Goal: Information Seeking & Learning: Learn about a topic

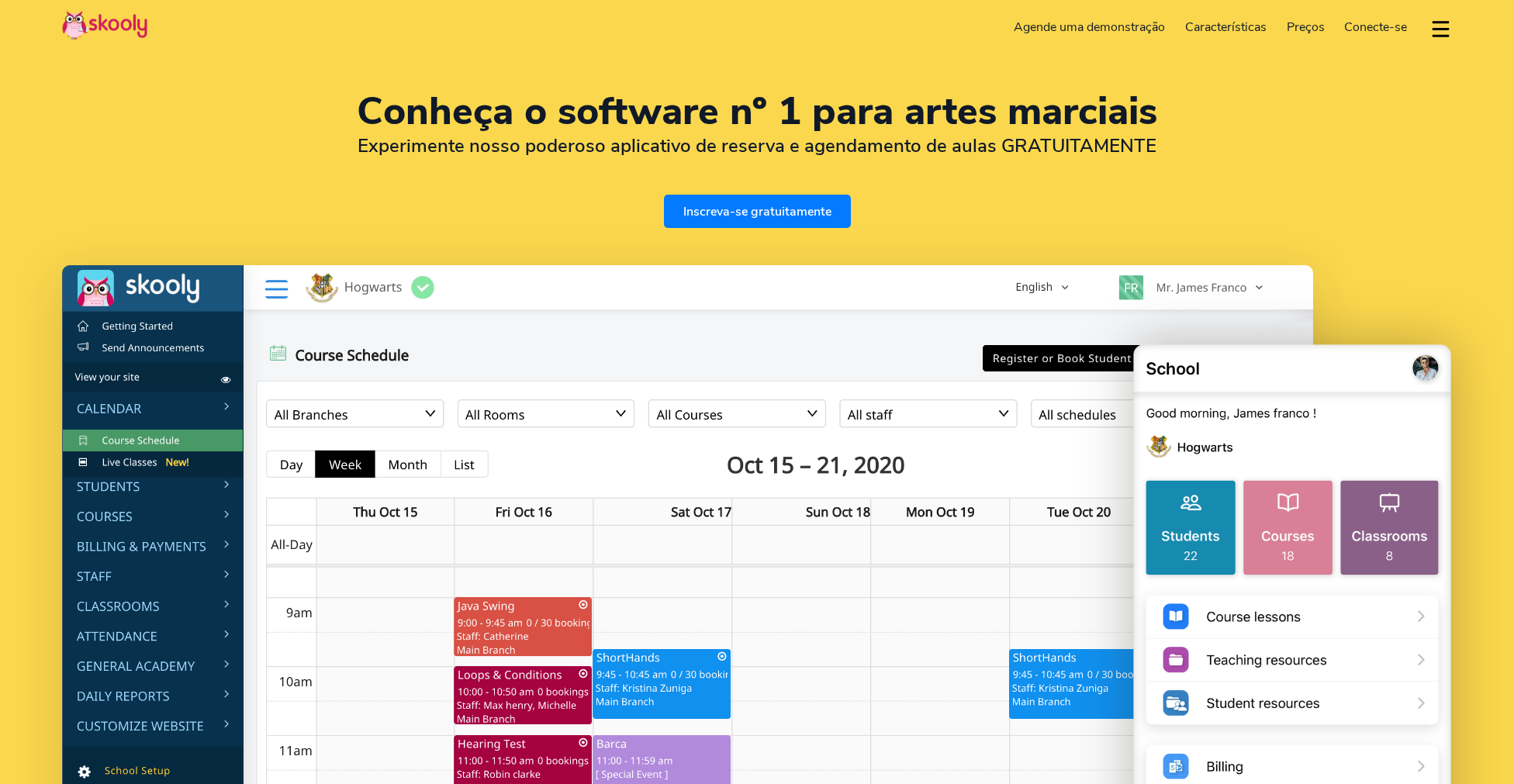
select select "pt"
select select "351"
select select "[GEOGRAPHIC_DATA]"
select select "Europe/[GEOGRAPHIC_DATA]"
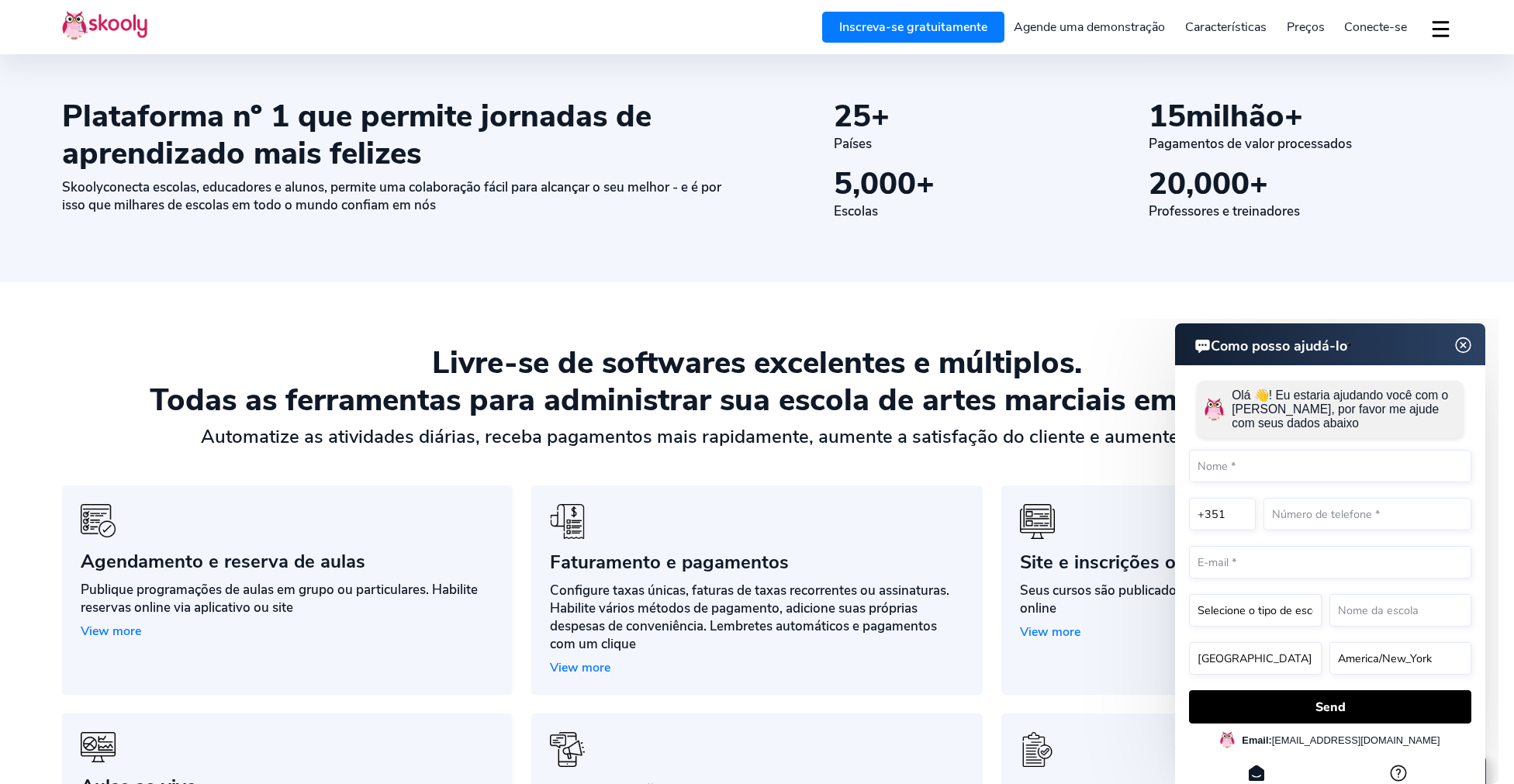
scroll to position [986, 0]
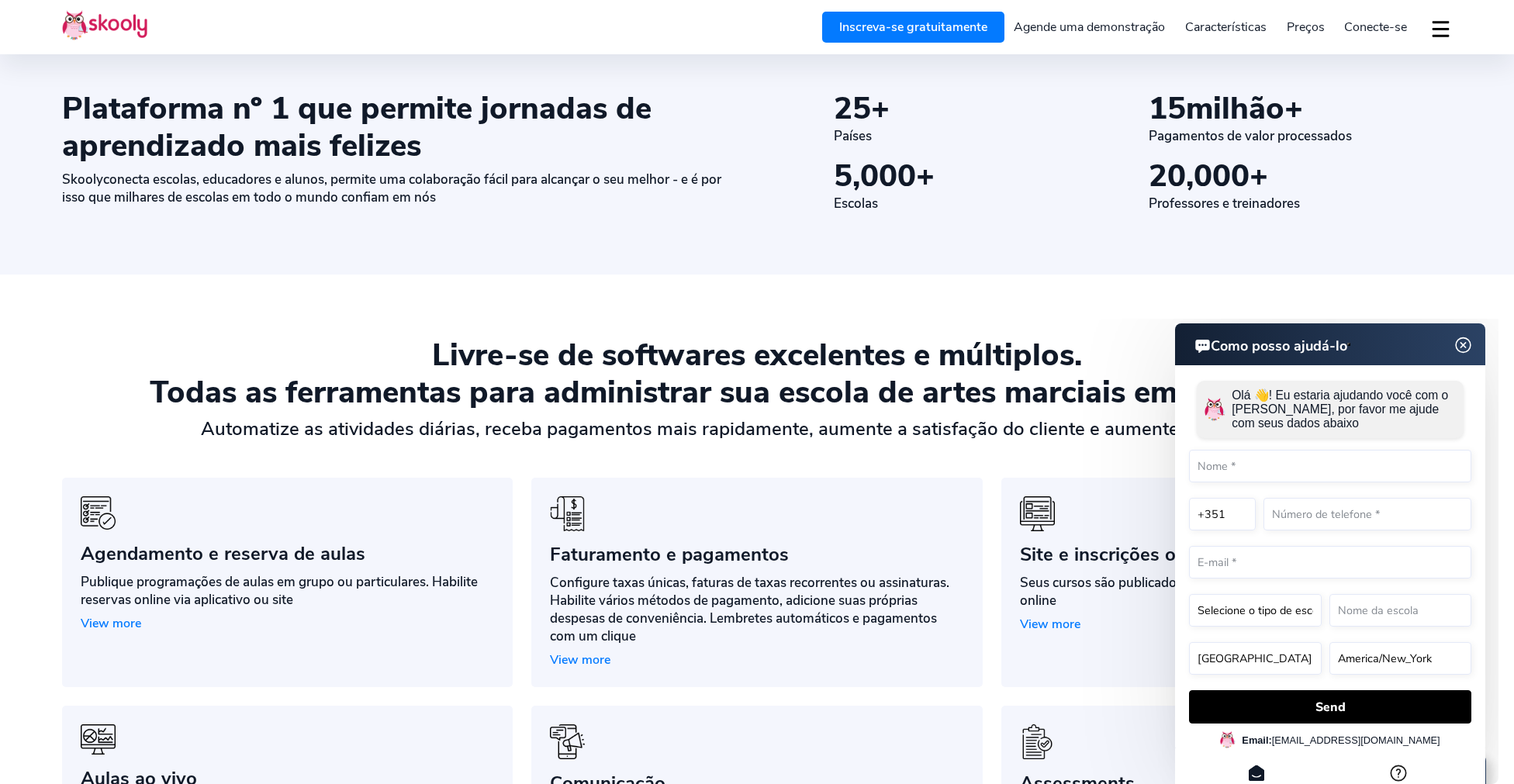
click at [1461, 344] on img at bounding box center [1464, 345] width 30 height 20
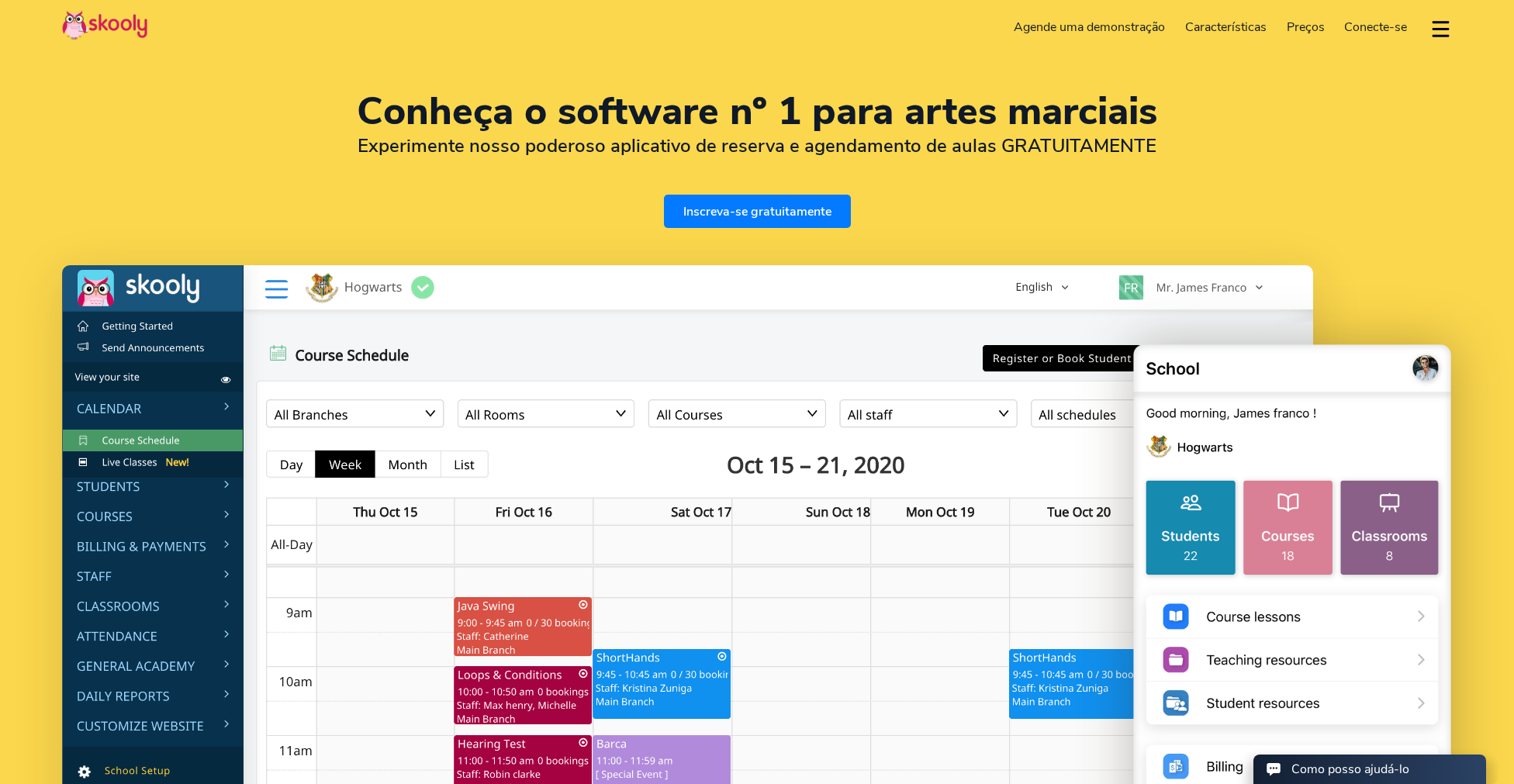
scroll to position [0, 0]
click at [1309, 29] on span "Preços" at bounding box center [1305, 27] width 38 height 17
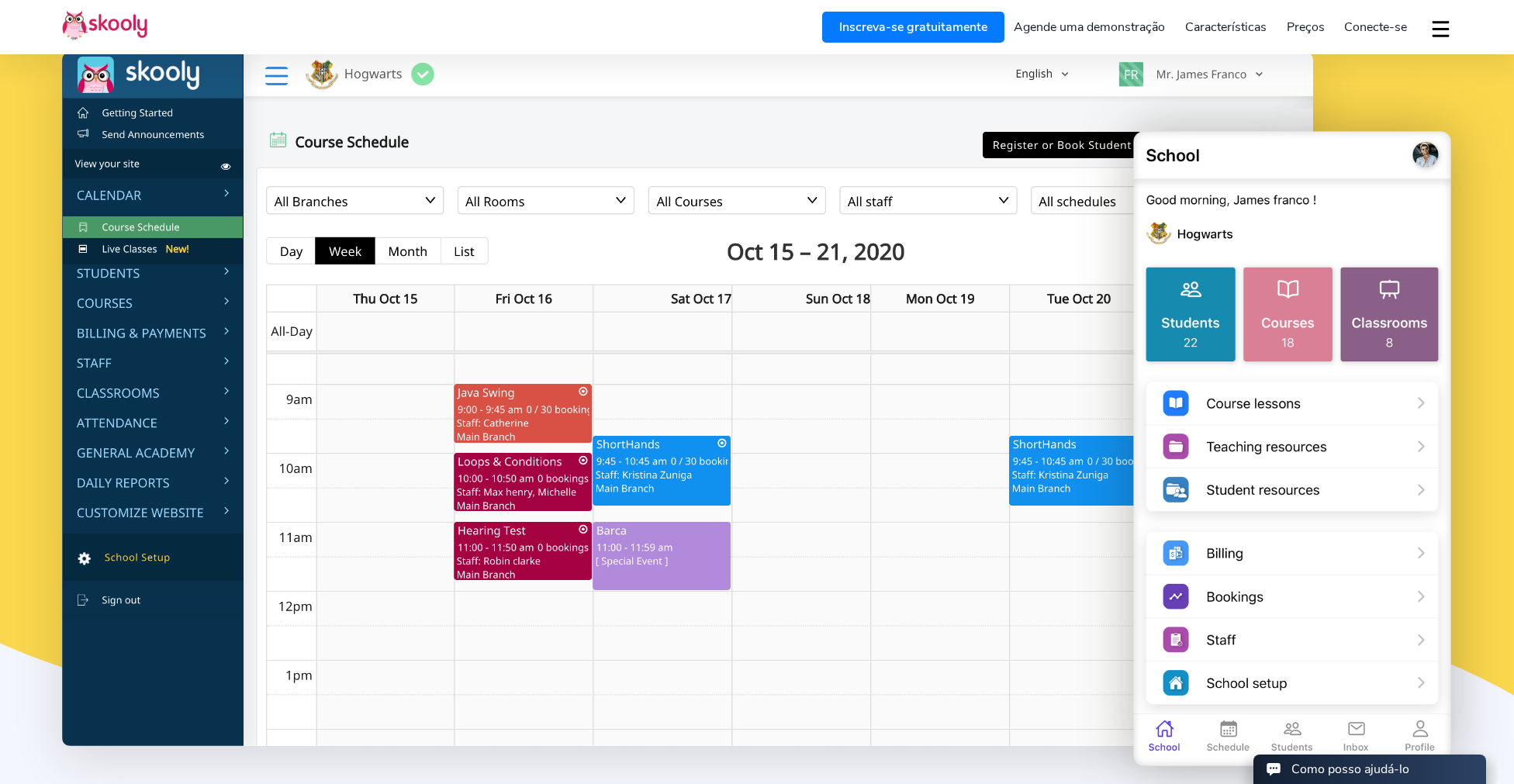
scroll to position [216, 0]
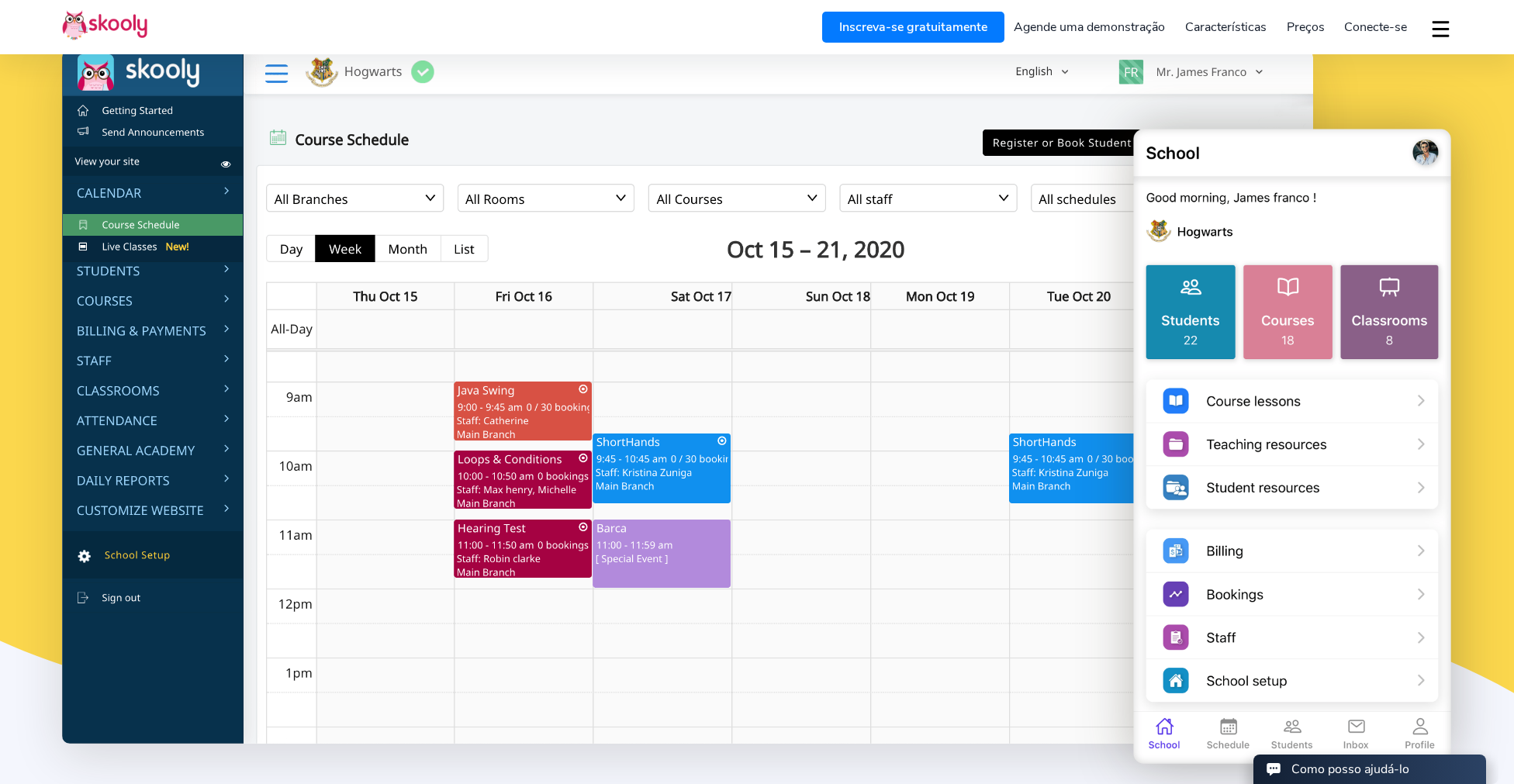
click at [116, 274] on img at bounding box center [688, 396] width 1251 height 694
click at [1062, 72] on img at bounding box center [688, 396] width 1251 height 694
click at [1064, 70] on img at bounding box center [688, 396] width 1251 height 694
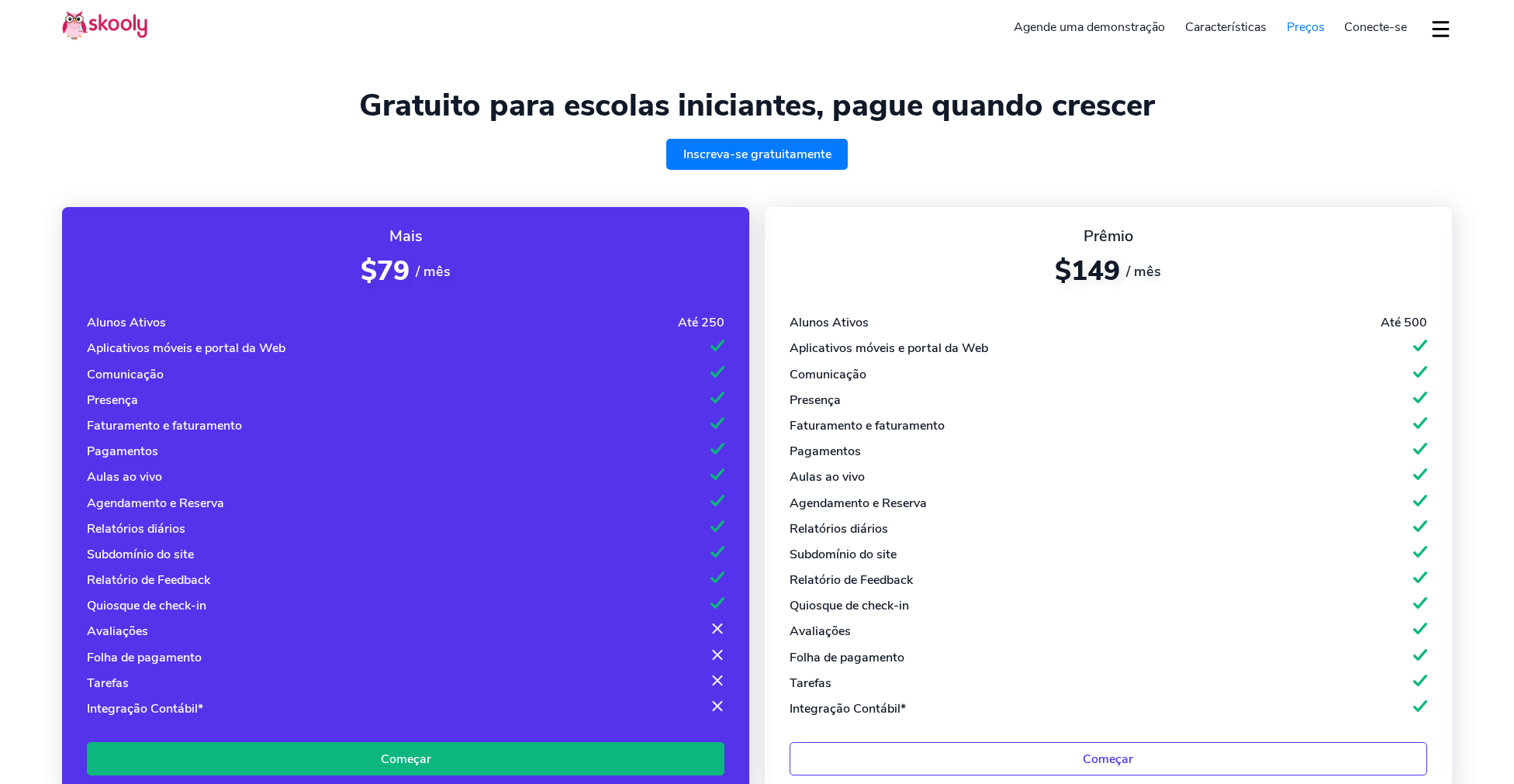
select select "pt"
select select "351"
select select "[GEOGRAPHIC_DATA]"
select select "Europe/[GEOGRAPHIC_DATA]"
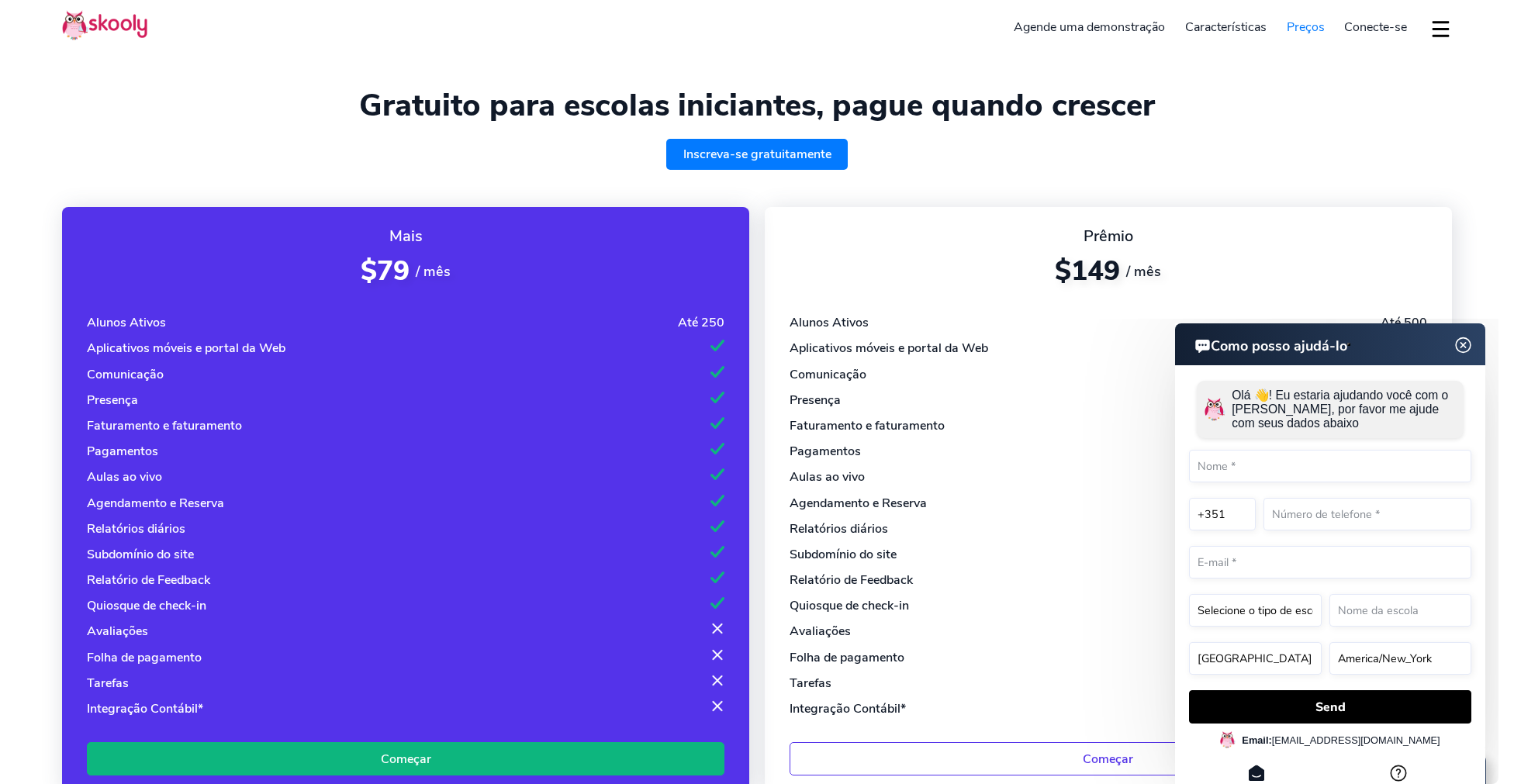
click at [1466, 343] on img at bounding box center [1463, 345] width 20 height 30
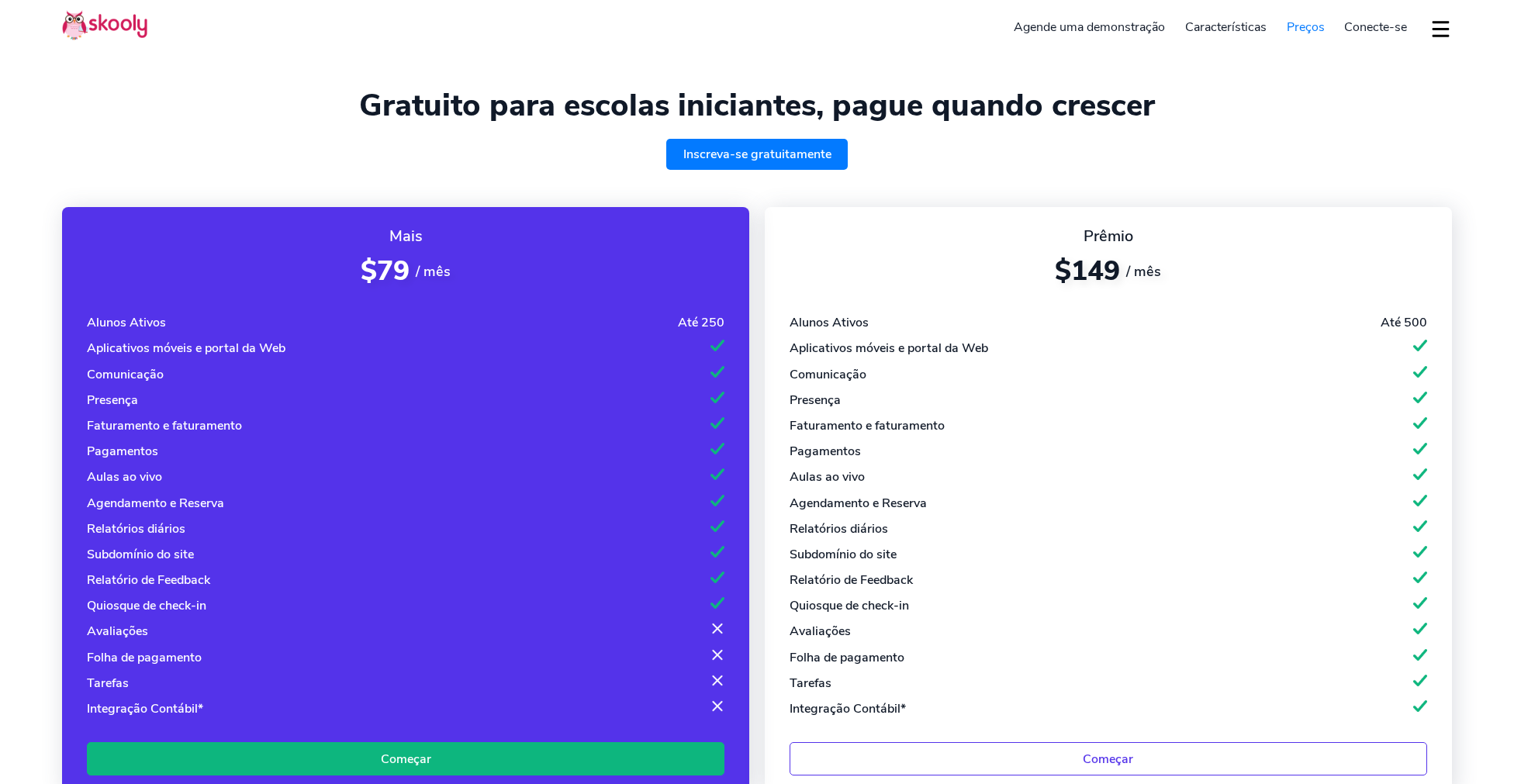
select select "pt"
select select "351"
select select "[GEOGRAPHIC_DATA]"
select select "Europe/[GEOGRAPHIC_DATA]"
